Goal: Navigation & Orientation: Find specific page/section

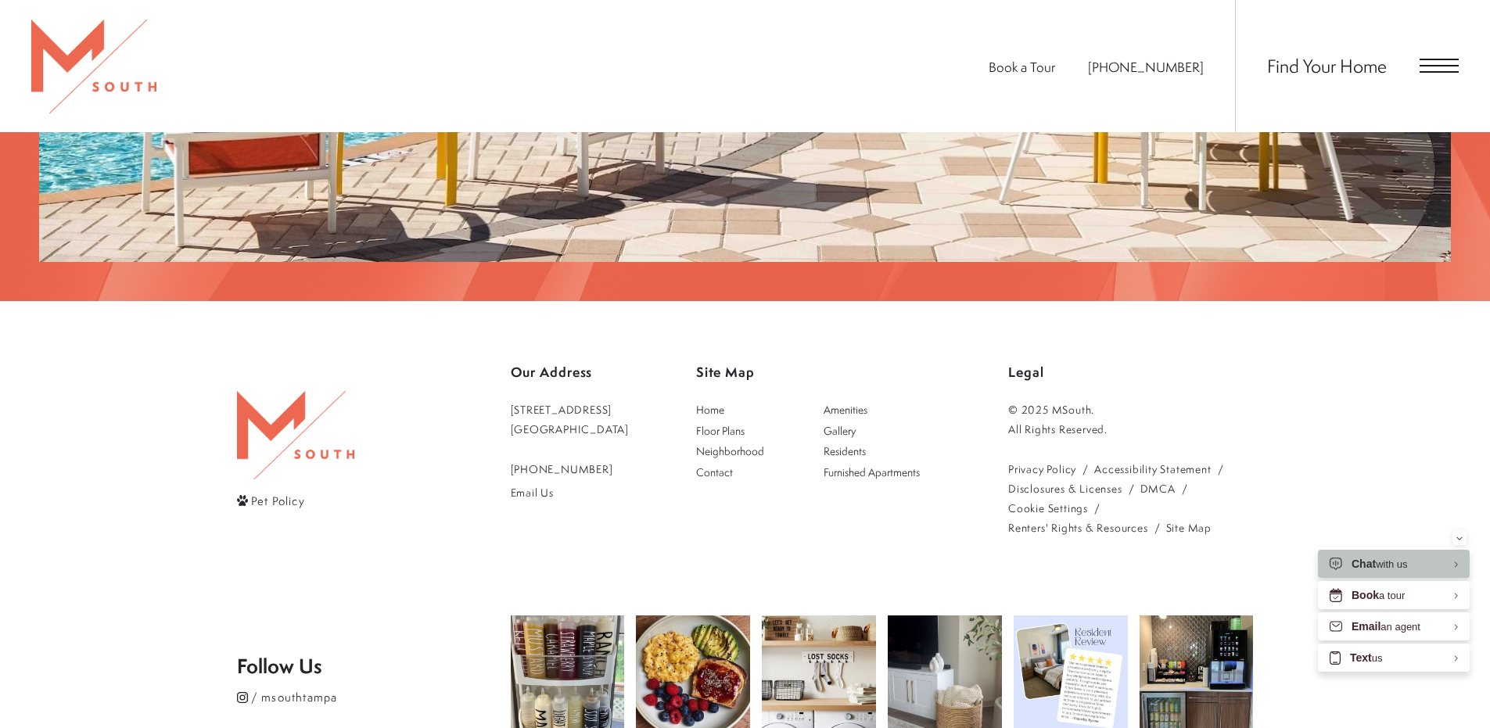
scroll to position [3280, 0]
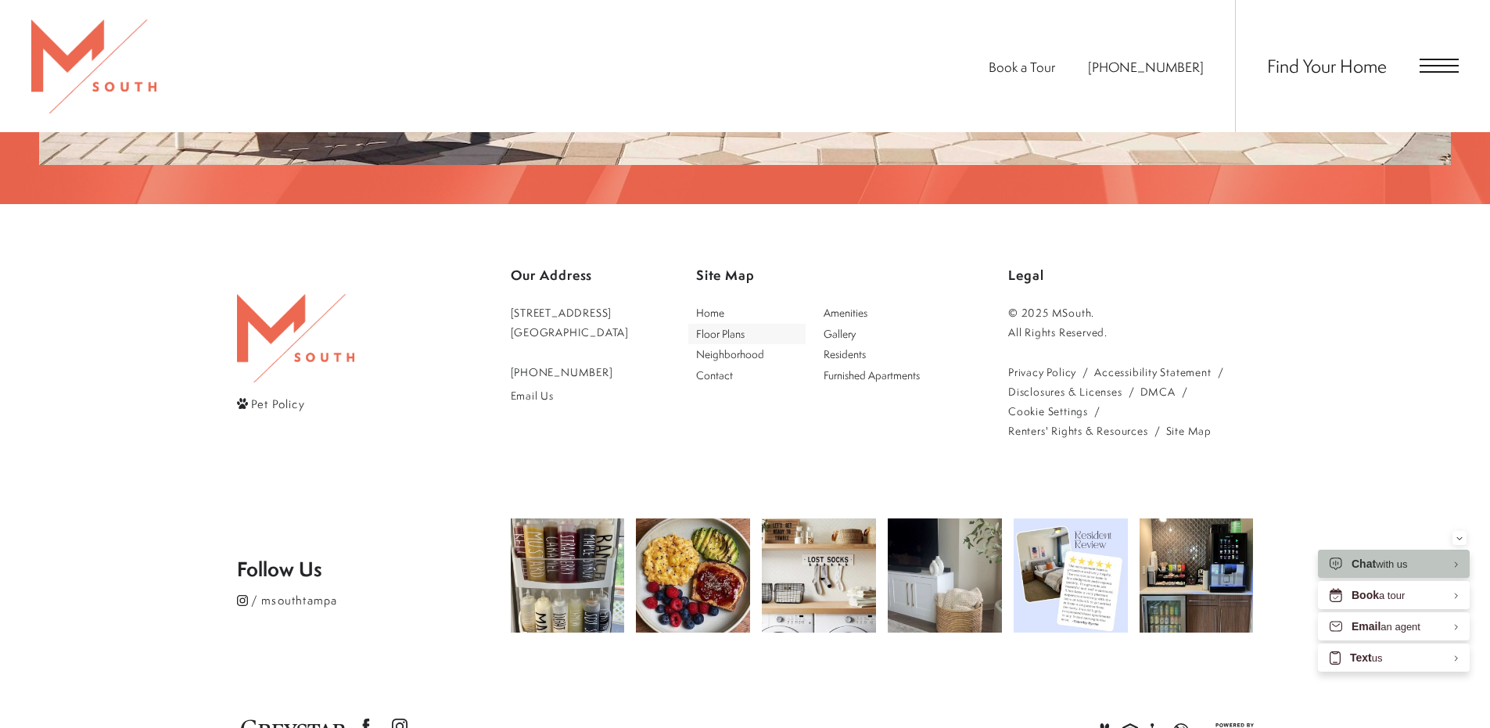
click at [726, 326] on span "Floor Plans" at bounding box center [720, 333] width 48 height 15
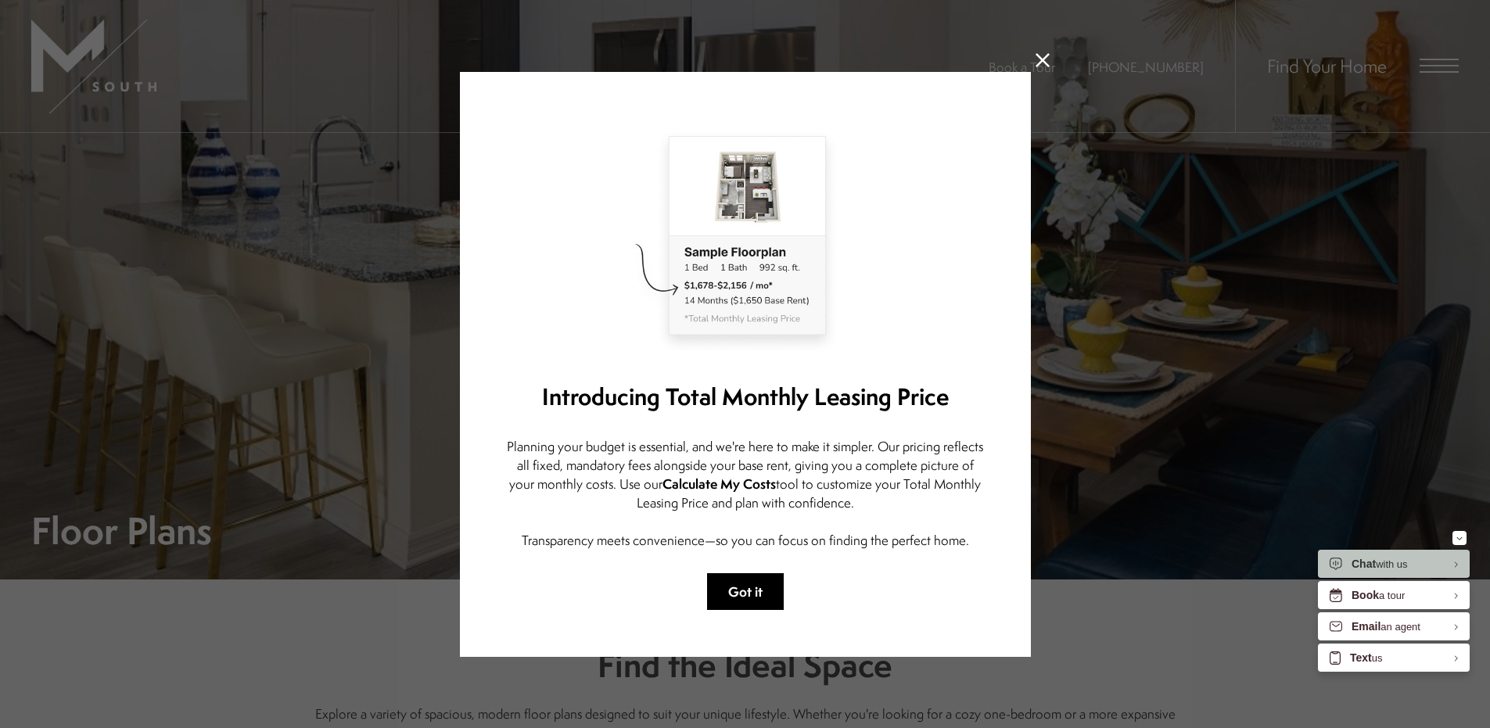
click at [747, 590] on button "Got it" at bounding box center [745, 591] width 77 height 37
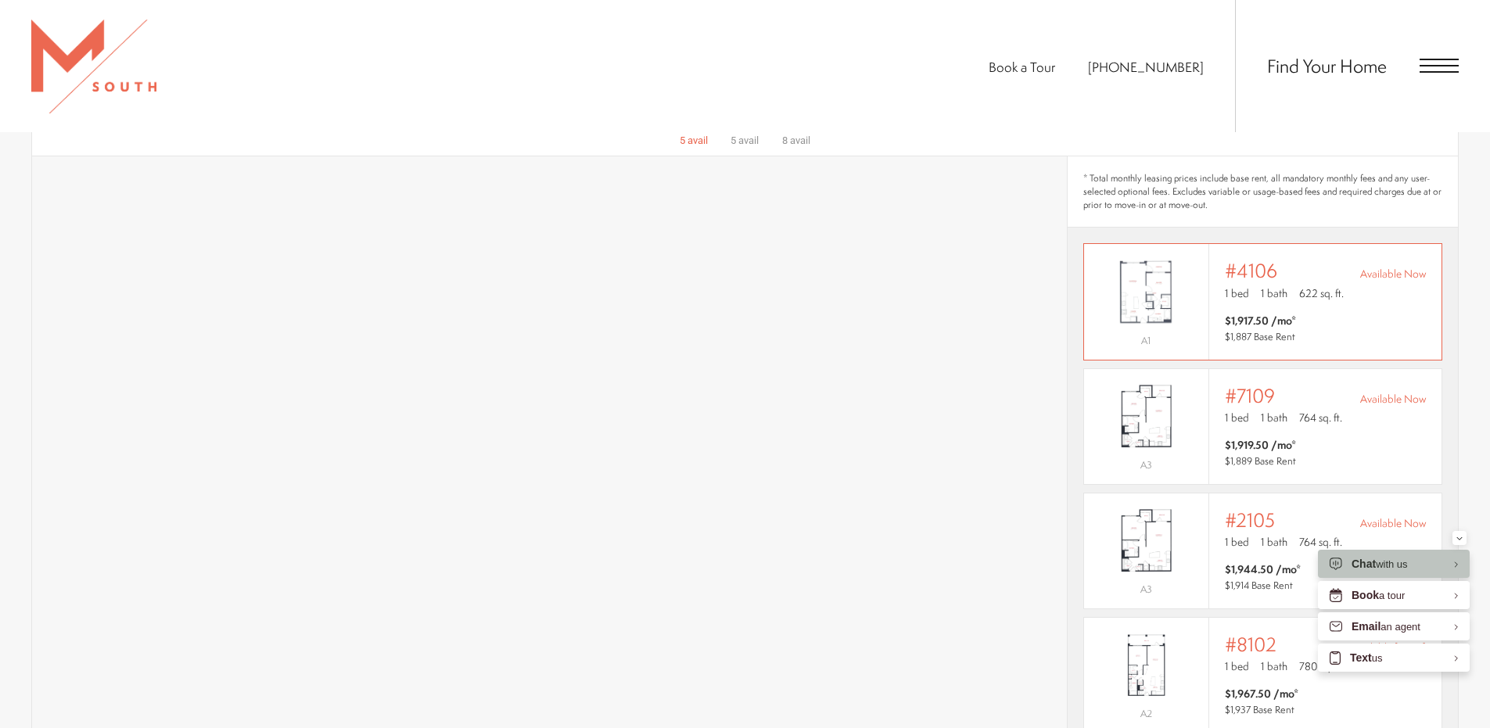
click at [1188, 292] on img "View #4106" at bounding box center [1146, 292] width 124 height 78
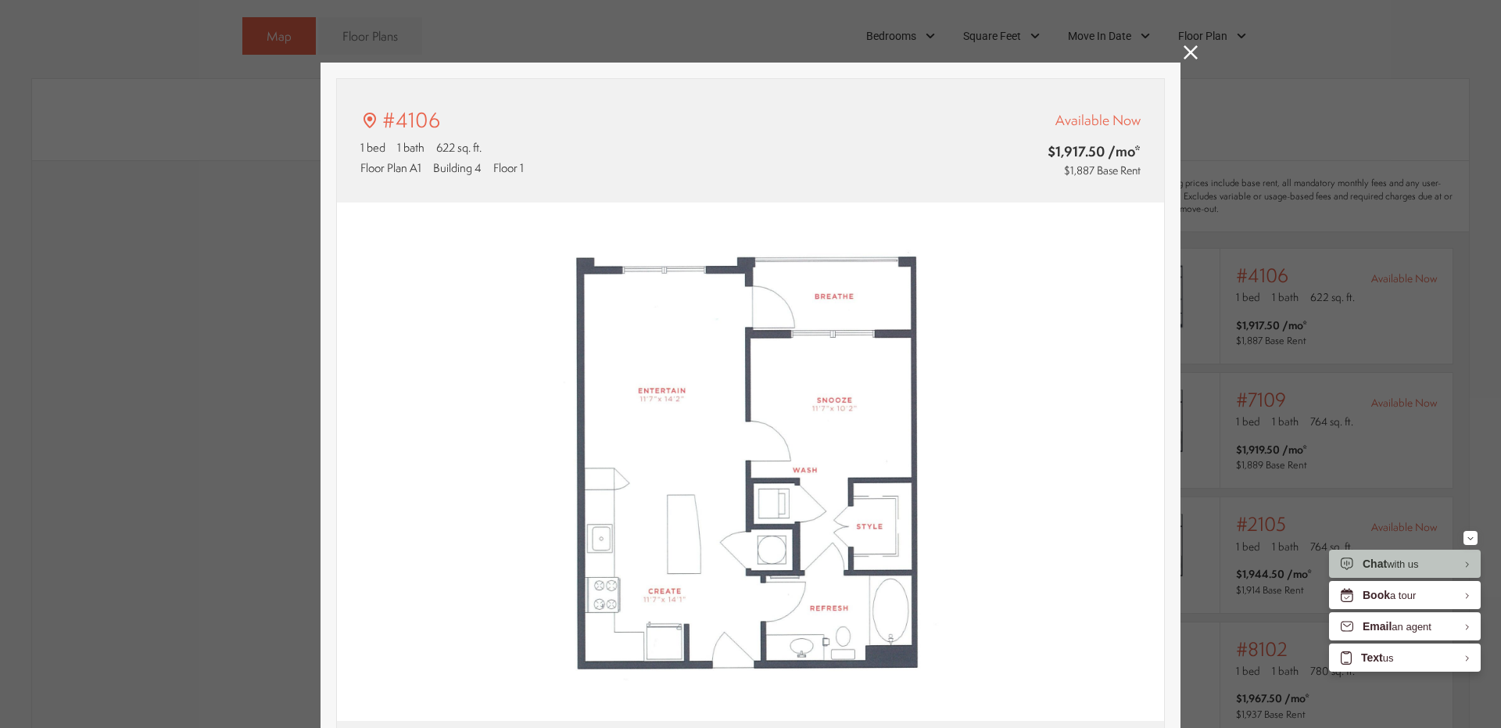
type input "**********"
click at [1189, 48] on icon at bounding box center [1191, 52] width 14 height 14
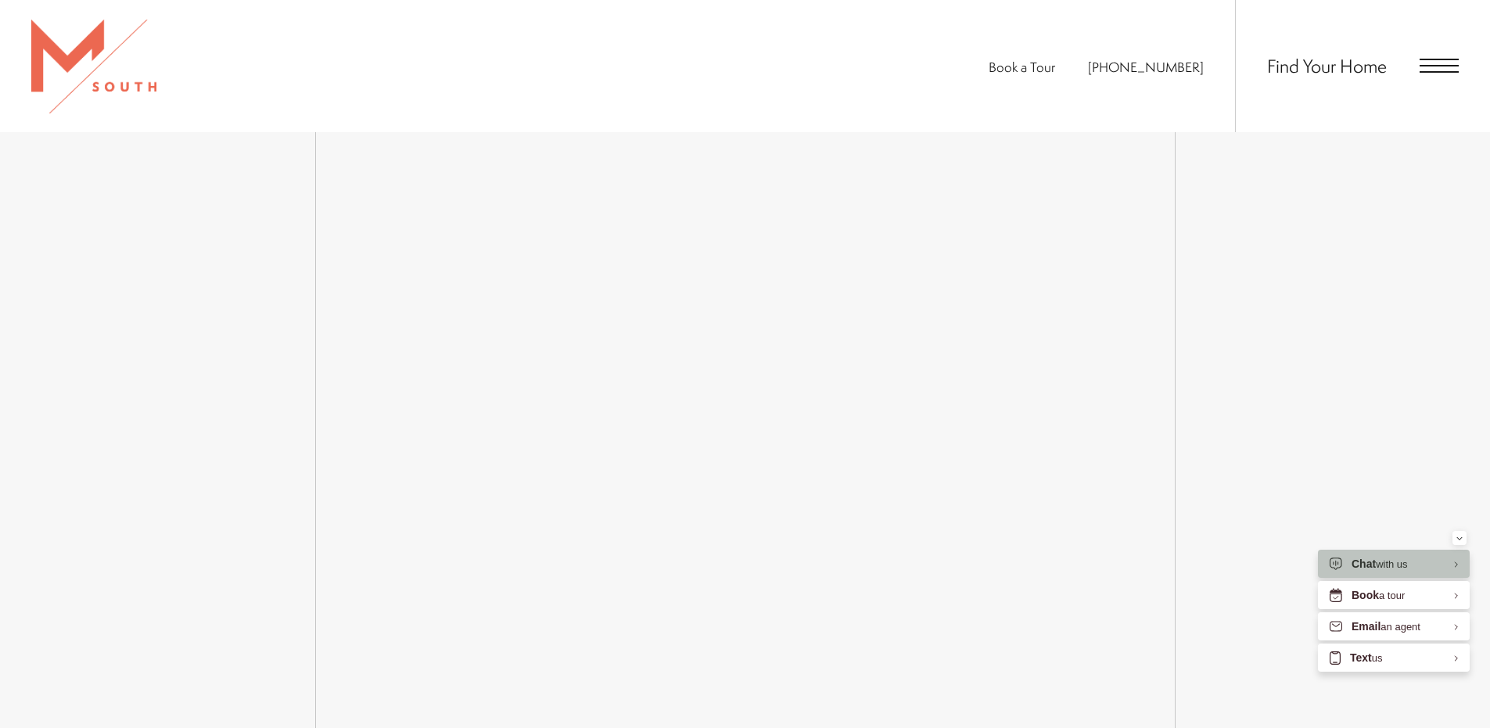
scroll to position [2815, 0]
